Goal: Transaction & Acquisition: Obtain resource

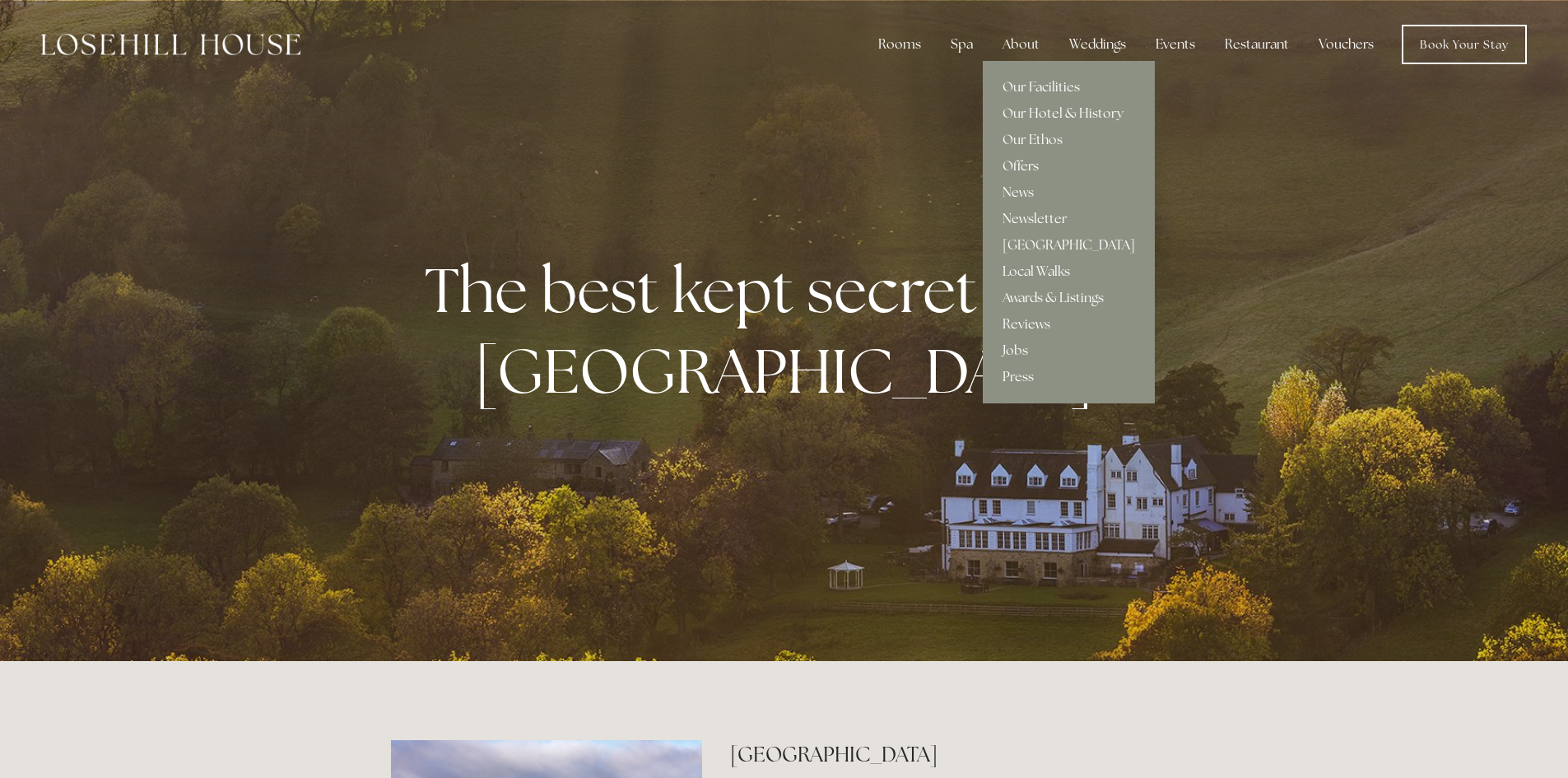
click at [1028, 165] on link "Offers" at bounding box center [1068, 166] width 172 height 26
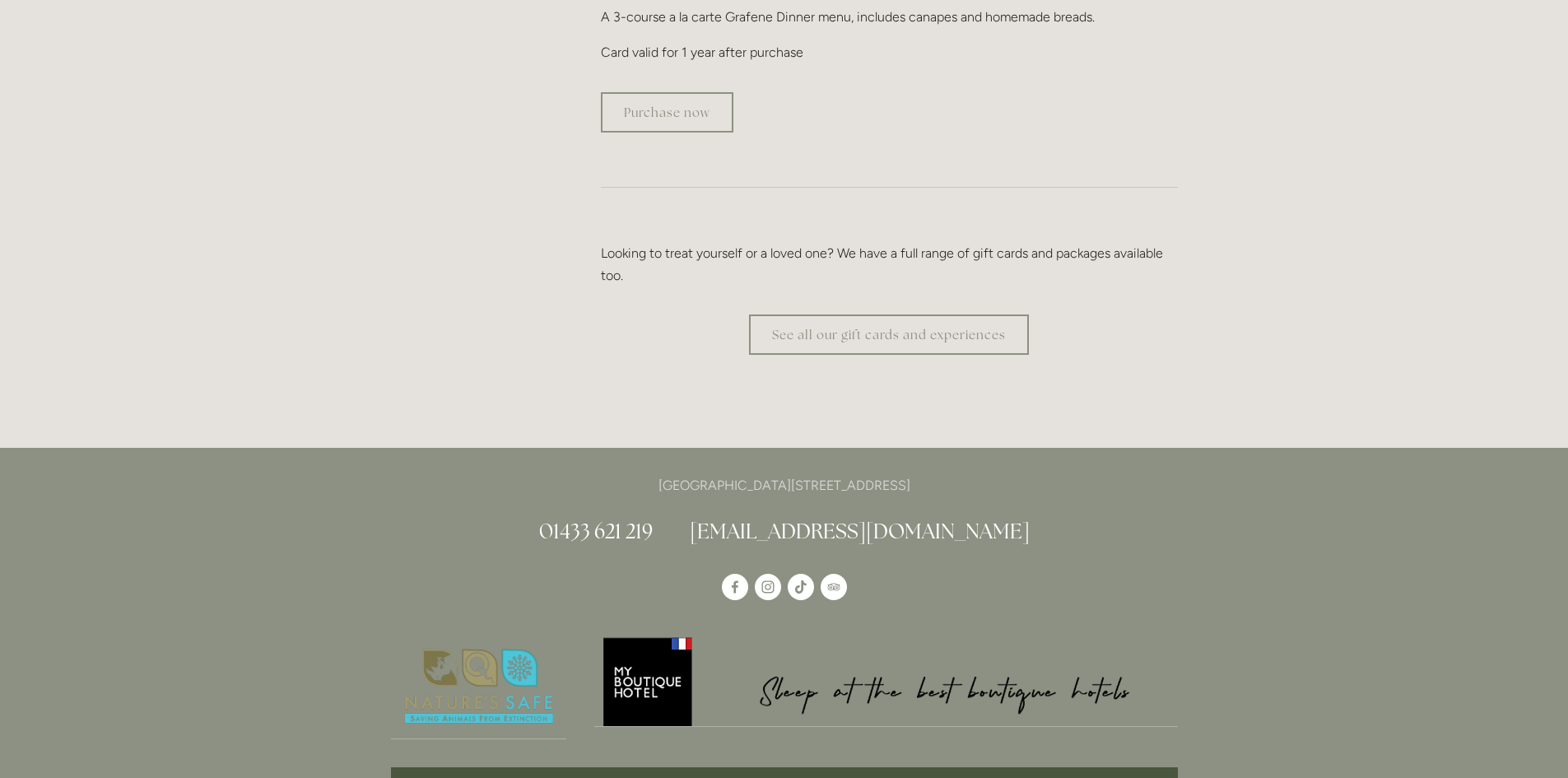
scroll to position [3292, 0]
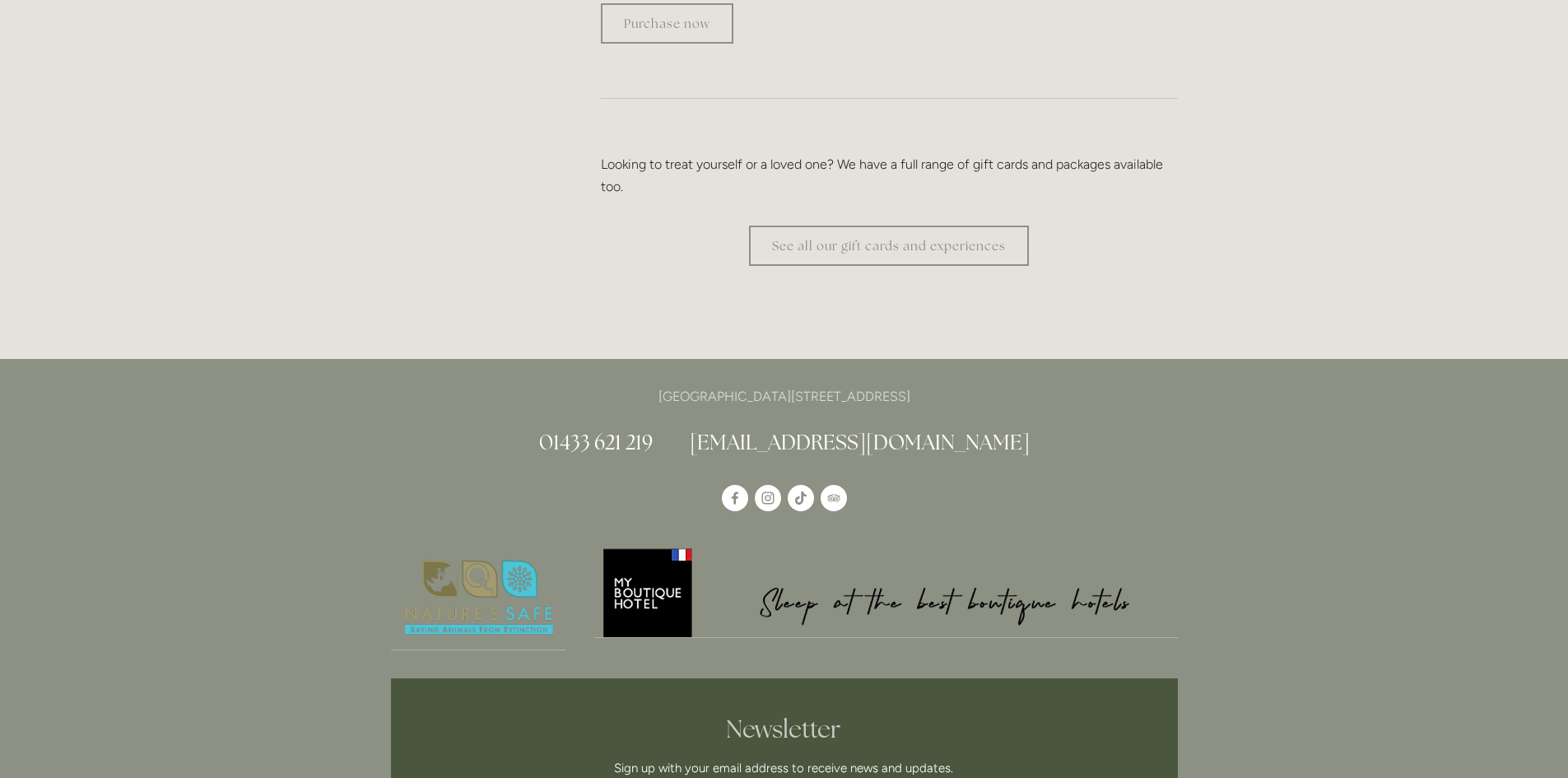
drag, startPoint x: 915, startPoint y: 346, endPoint x: 972, endPoint y: 346, distance: 57.0
click at [972, 385] on p "[GEOGRAPHIC_DATA][STREET_ADDRESS]" at bounding box center [784, 396] width 787 height 22
copy p "S33 6AF"
click at [925, 385] on p "[GEOGRAPHIC_DATA][STREET_ADDRESS]" at bounding box center [784, 396] width 787 height 22
click at [921, 385] on p "[GEOGRAPHIC_DATA][STREET_ADDRESS]" at bounding box center [784, 396] width 787 height 22
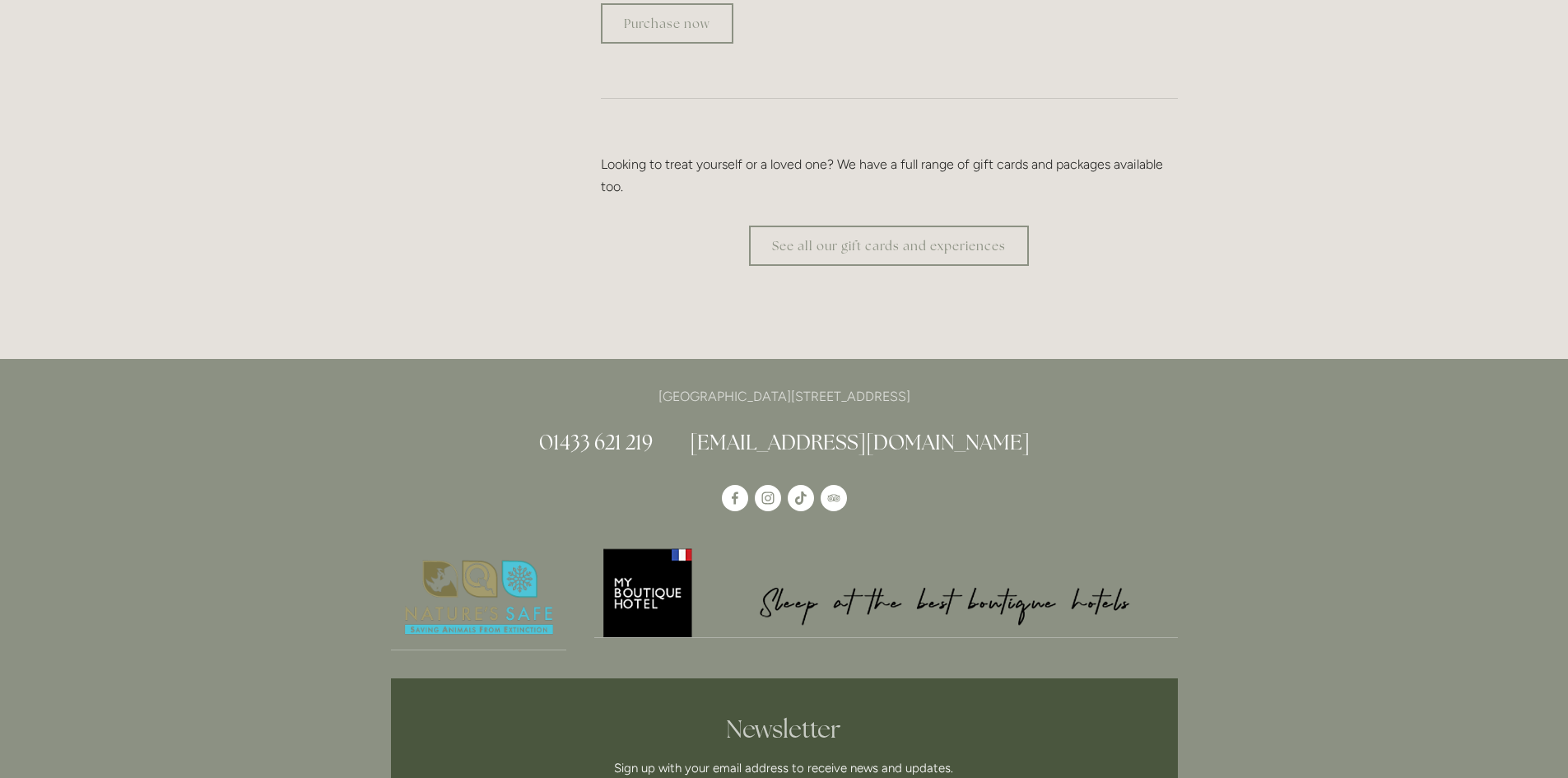
drag, startPoint x: 920, startPoint y: 348, endPoint x: 991, endPoint y: 342, distance: 71.3
click at [991, 385] on p "[GEOGRAPHIC_DATA][STREET_ADDRESS]" at bounding box center [784, 396] width 787 height 22
copy p "S33 6AF"
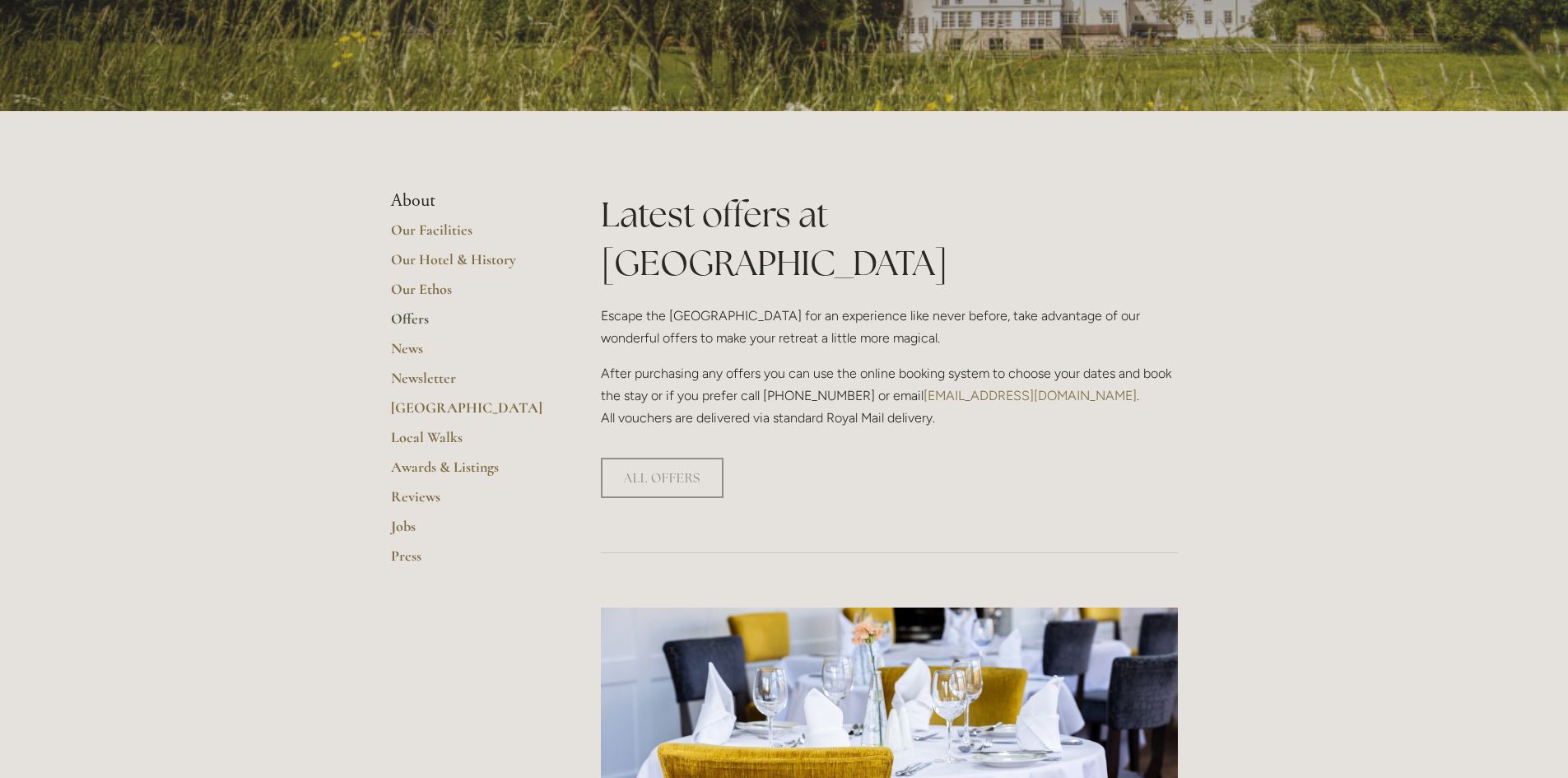
scroll to position [247, 0]
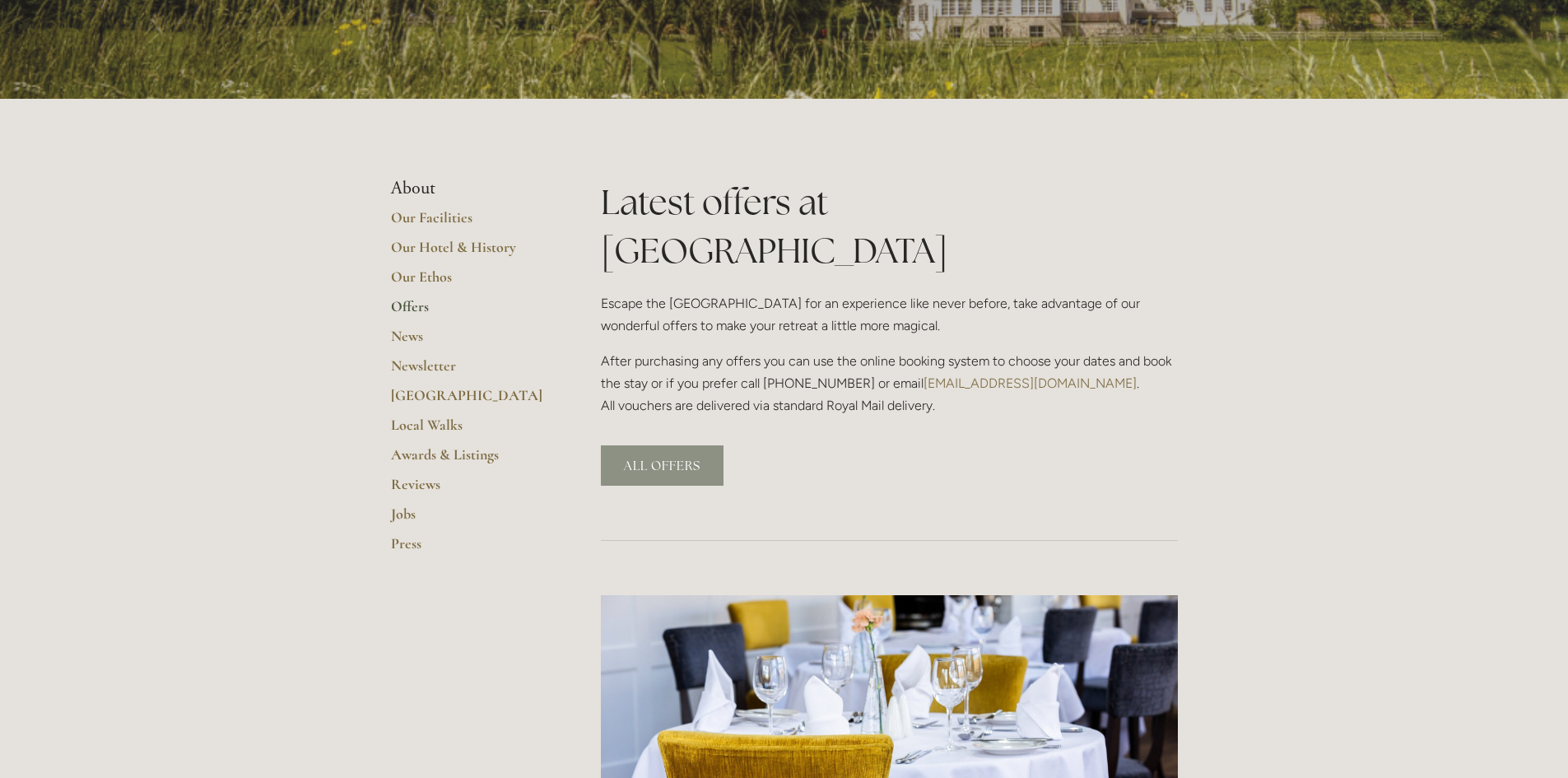
click at [658, 446] on link "ALL OFFERS" at bounding box center [662, 465] width 122 height 40
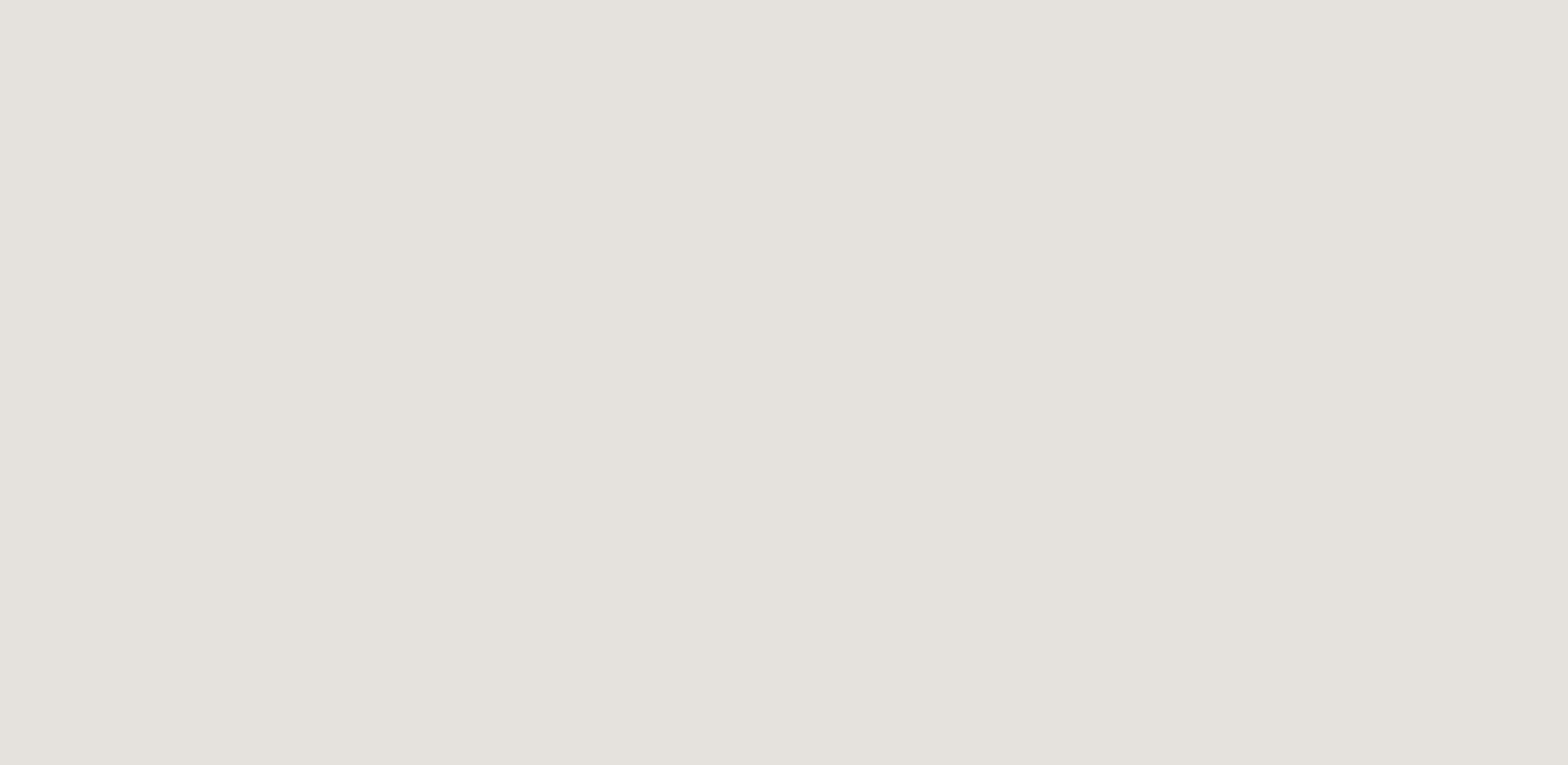
scroll to position [1086, 0]
